Goal: Navigation & Orientation: Find specific page/section

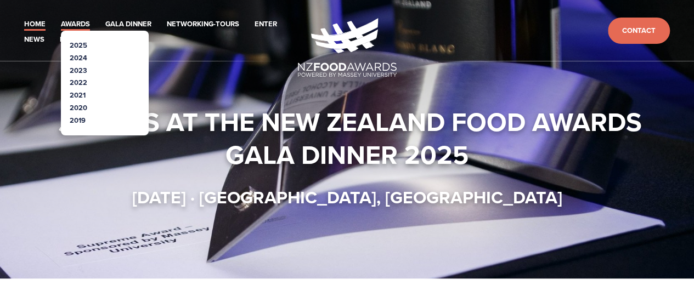
click at [81, 25] on link "Awards" at bounding box center [75, 24] width 29 height 13
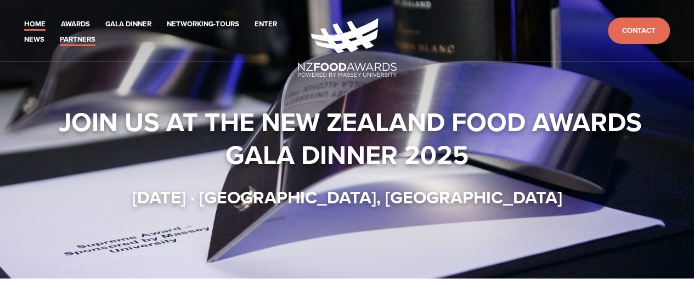
click at [75, 42] on link "Partners" at bounding box center [78, 39] width 36 height 13
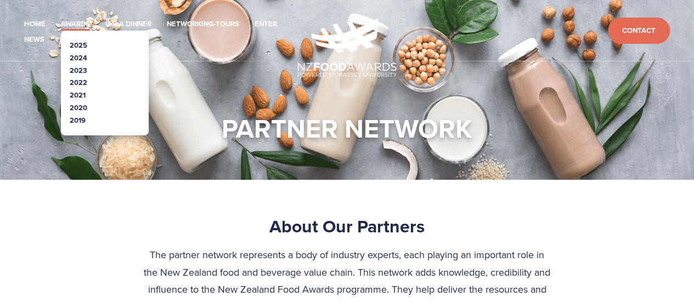
click at [78, 20] on link "Awards" at bounding box center [75, 24] width 29 height 13
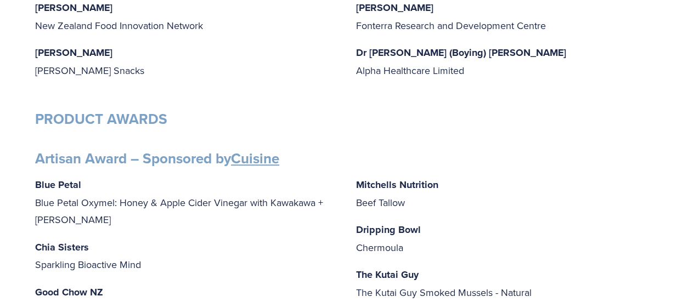
scroll to position [329, 0]
